Goal: Find specific page/section: Find specific page/section

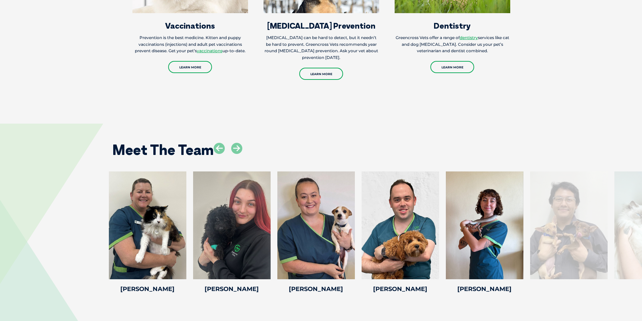
scroll to position [1044, 0]
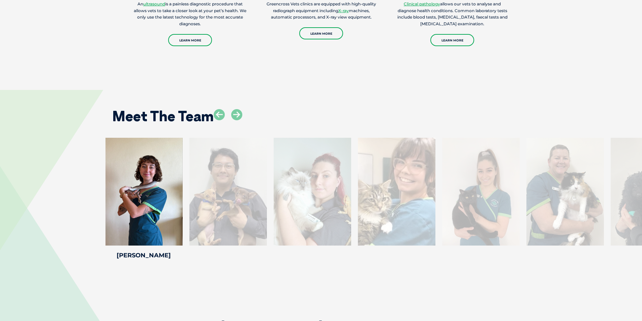
drag, startPoint x: 601, startPoint y: 193, endPoint x: 261, endPoint y: 193, distance: 339.9
click at [261, 193] on div at bounding box center [227, 192] width 77 height 108
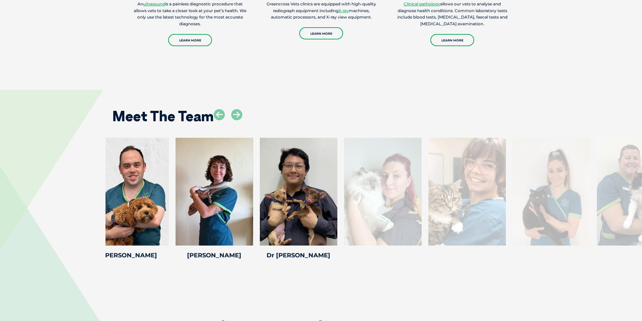
drag, startPoint x: 350, startPoint y: 197, endPoint x: 102, endPoint y: 188, distance: 247.8
click at [103, 188] on div "[PERSON_NAME] [GEOGRAPHIC_DATA] Veterinary [PERSON_NAME] joined our team as a n…" at bounding box center [321, 200] width 642 height 124
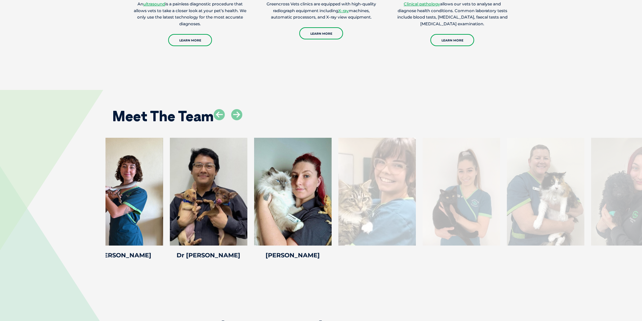
drag, startPoint x: 553, startPoint y: 189, endPoint x: 61, endPoint y: 166, distance: 493.0
click at [338, 172] on div at bounding box center [376, 192] width 77 height 108
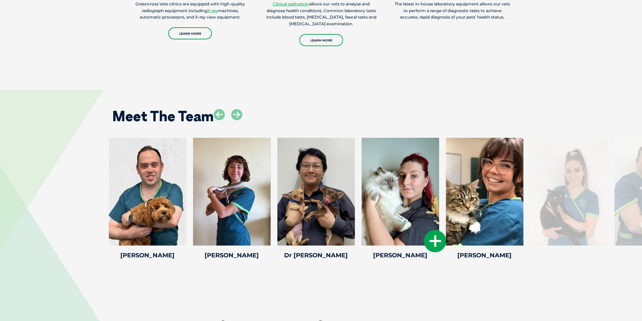
click at [417, 179] on div at bounding box center [399, 192] width 77 height 108
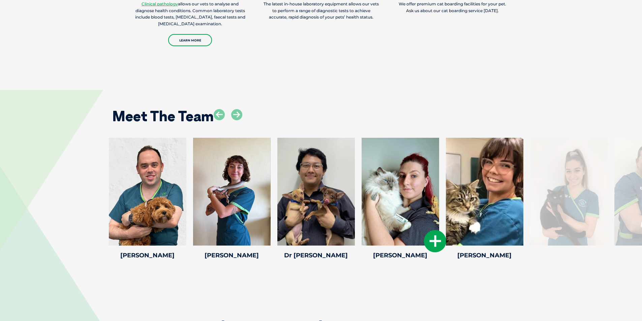
click at [378, 192] on div at bounding box center [399, 192] width 77 height 108
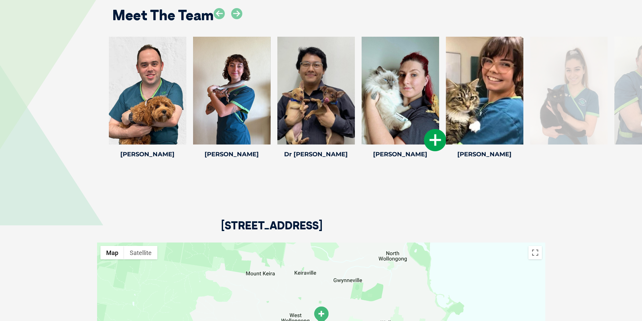
click at [431, 141] on icon at bounding box center [435, 140] width 22 height 22
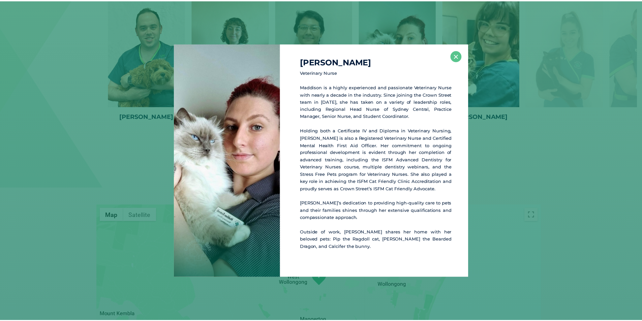
scroll to position [1185, 0]
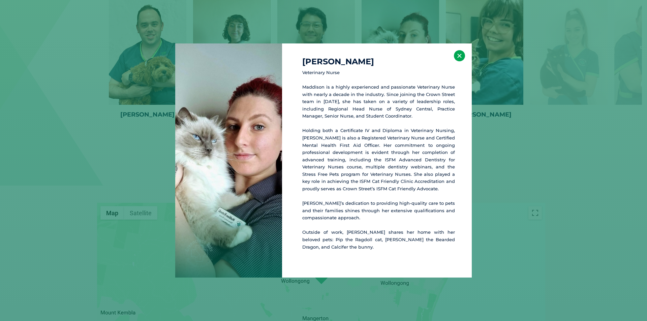
click at [460, 56] on button "×" at bounding box center [459, 55] width 11 height 11
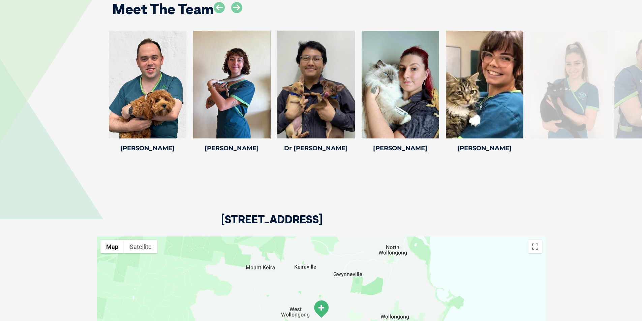
scroll to position [1118, 0]
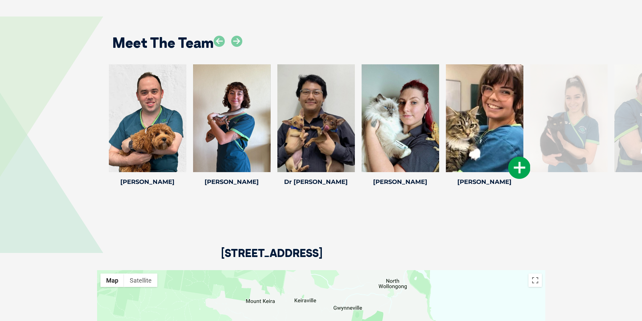
click at [514, 112] on div at bounding box center [484, 118] width 77 height 108
click at [519, 164] on icon at bounding box center [519, 168] width 22 height 22
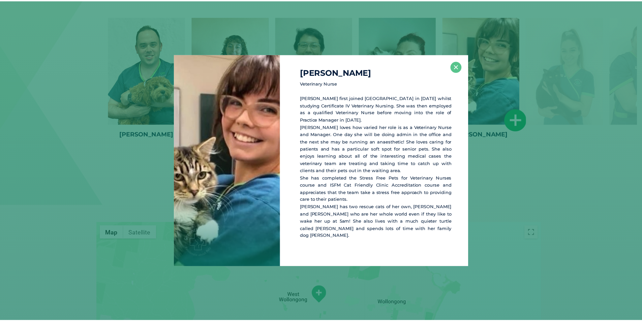
scroll to position [1169, 0]
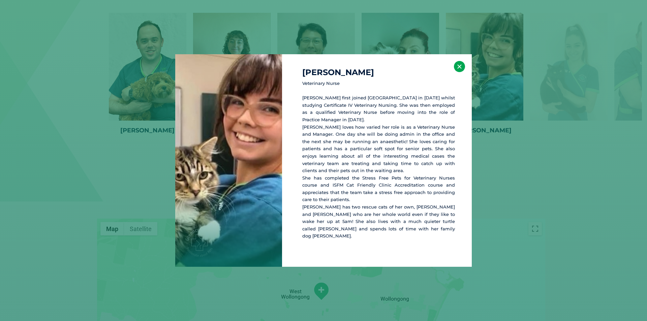
click at [459, 68] on button "×" at bounding box center [459, 66] width 11 height 11
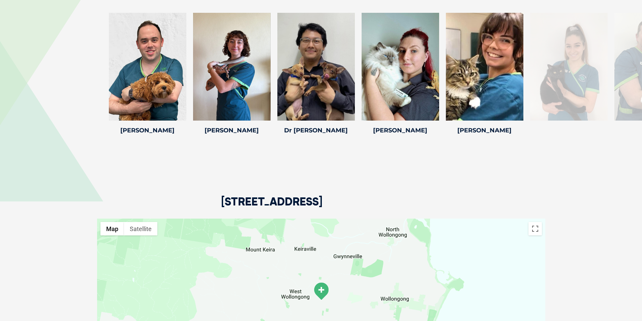
click at [583, 71] on div at bounding box center [568, 67] width 77 height 108
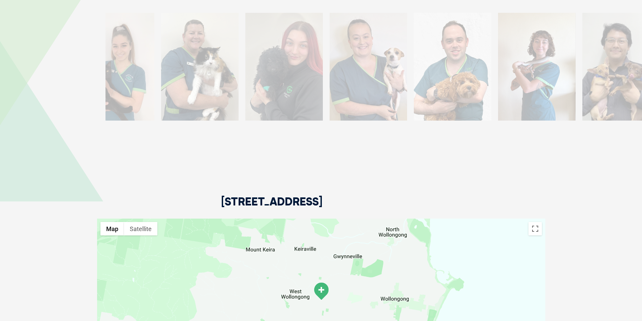
drag, startPoint x: 568, startPoint y: 73, endPoint x: 60, endPoint y: 80, distance: 508.4
click at [60, 80] on div "[PERSON_NAME] [GEOGRAPHIC_DATA] Veterinary [PERSON_NAME] joined our team as a n…" at bounding box center [321, 75] width 642 height 124
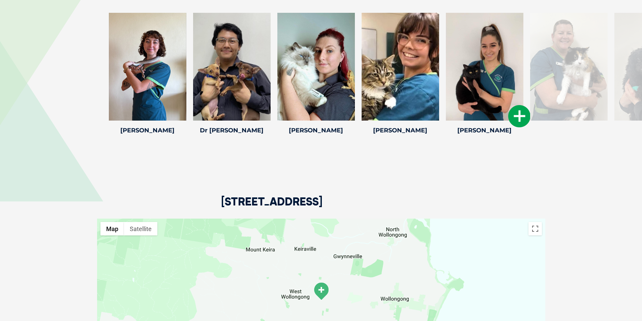
click at [500, 94] on div at bounding box center [484, 67] width 77 height 108
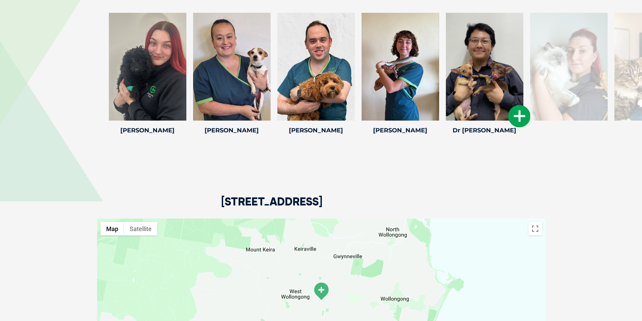
scroll to position [1102, 0]
